Goal: Unclear: Browse casually

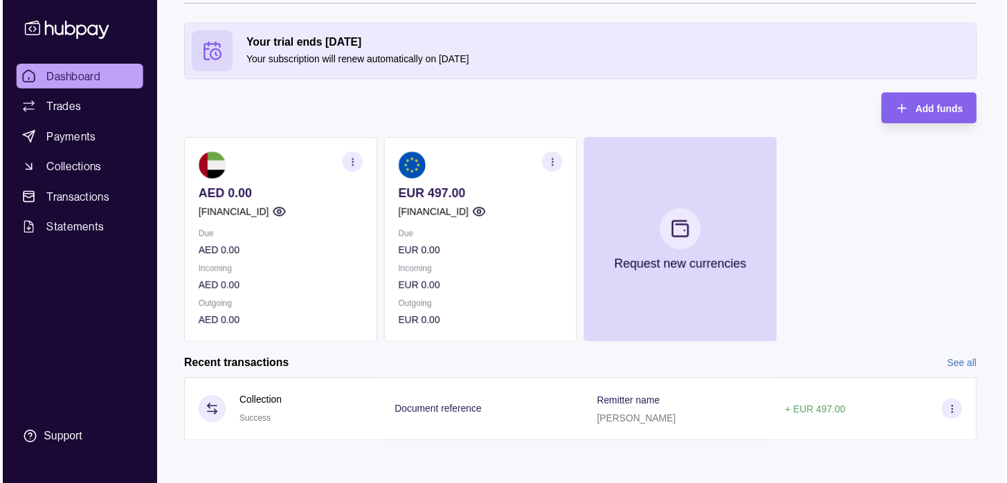
scroll to position [53, 0]
